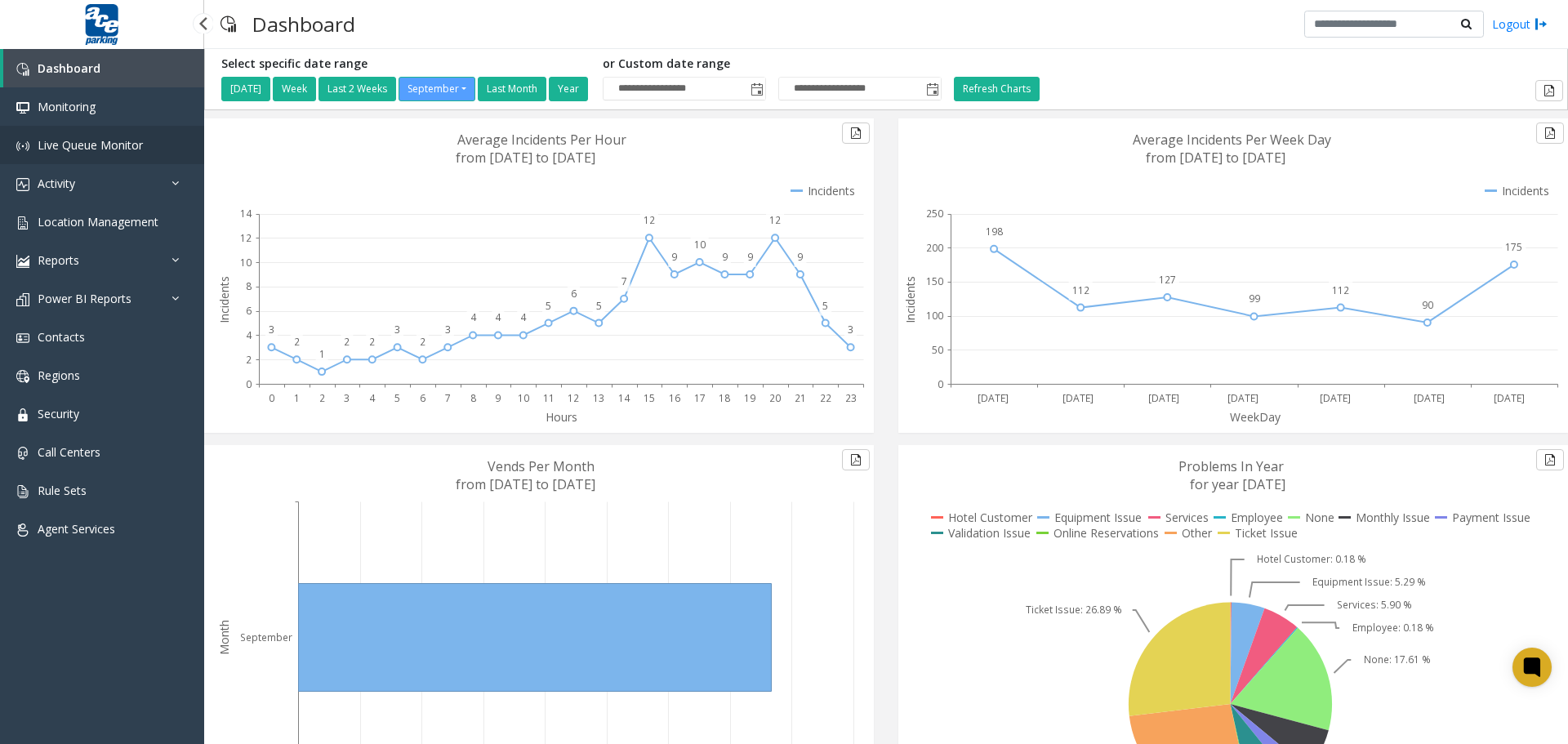
click at [76, 146] on span "Live Queue Monitor" at bounding box center [91, 145] width 105 height 16
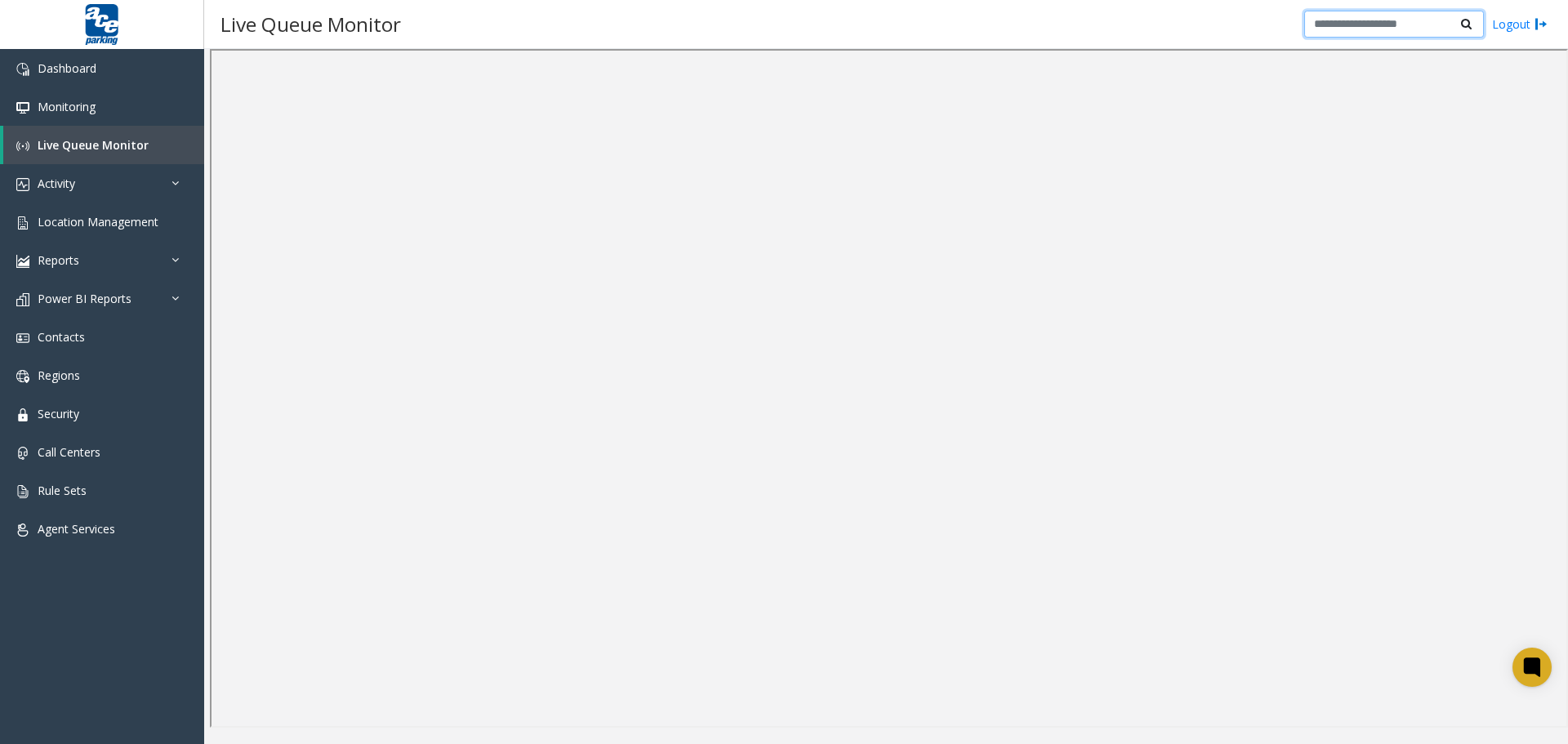
click at [1399, 19] on input "text" at bounding box center [1394, 25] width 180 height 28
type input "****"
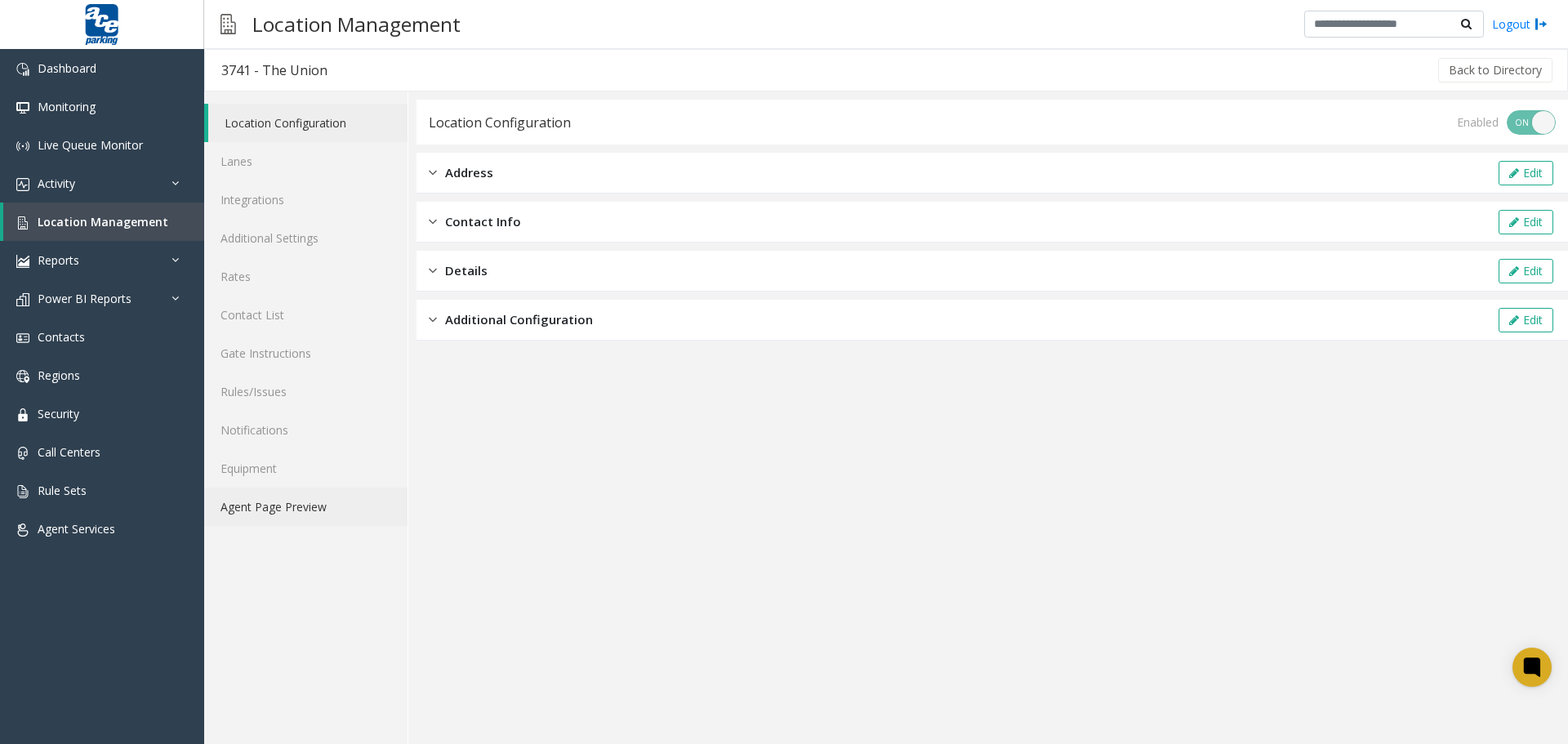
click at [299, 508] on link "Agent Page Preview" at bounding box center [306, 506] width 203 height 39
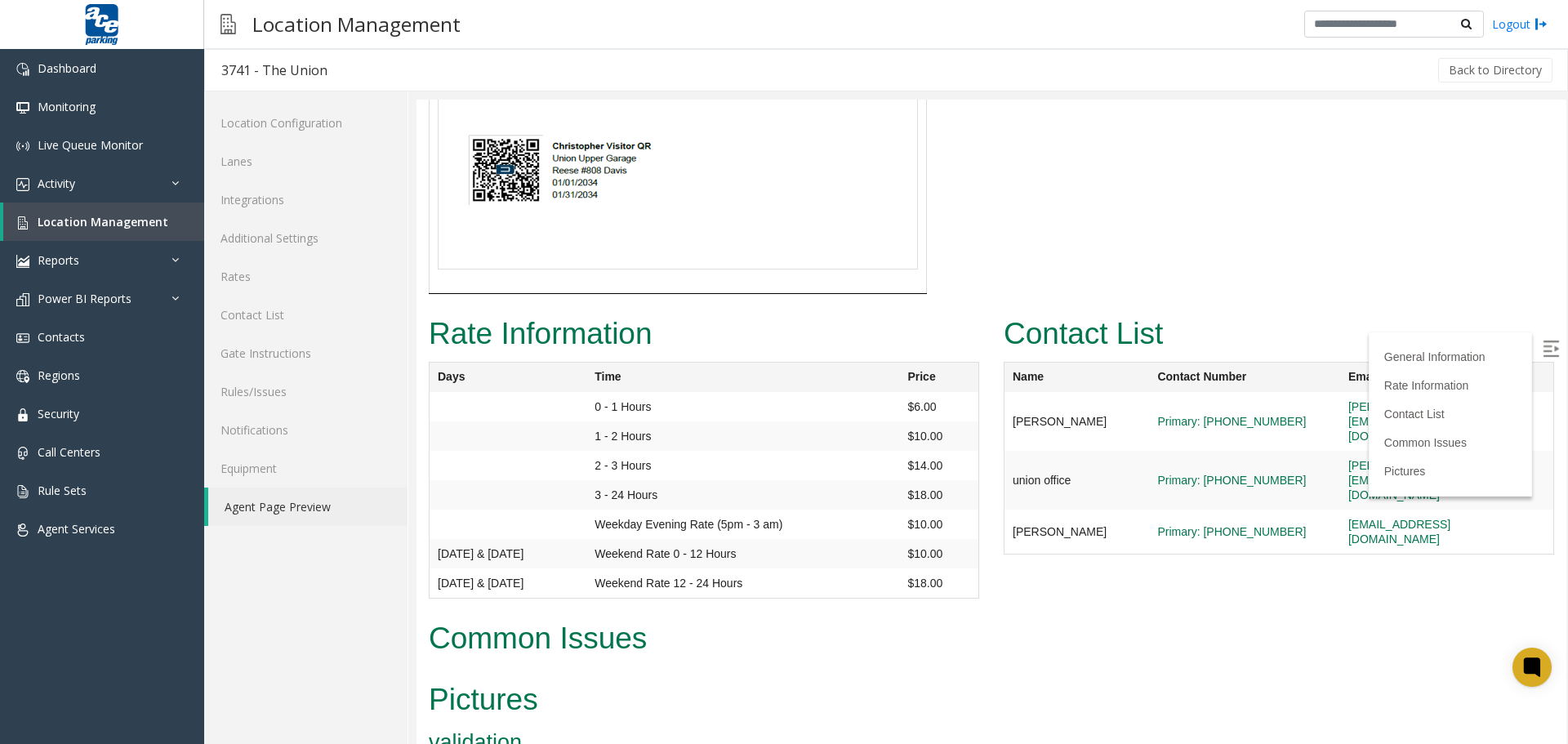
scroll to position [3323, 0]
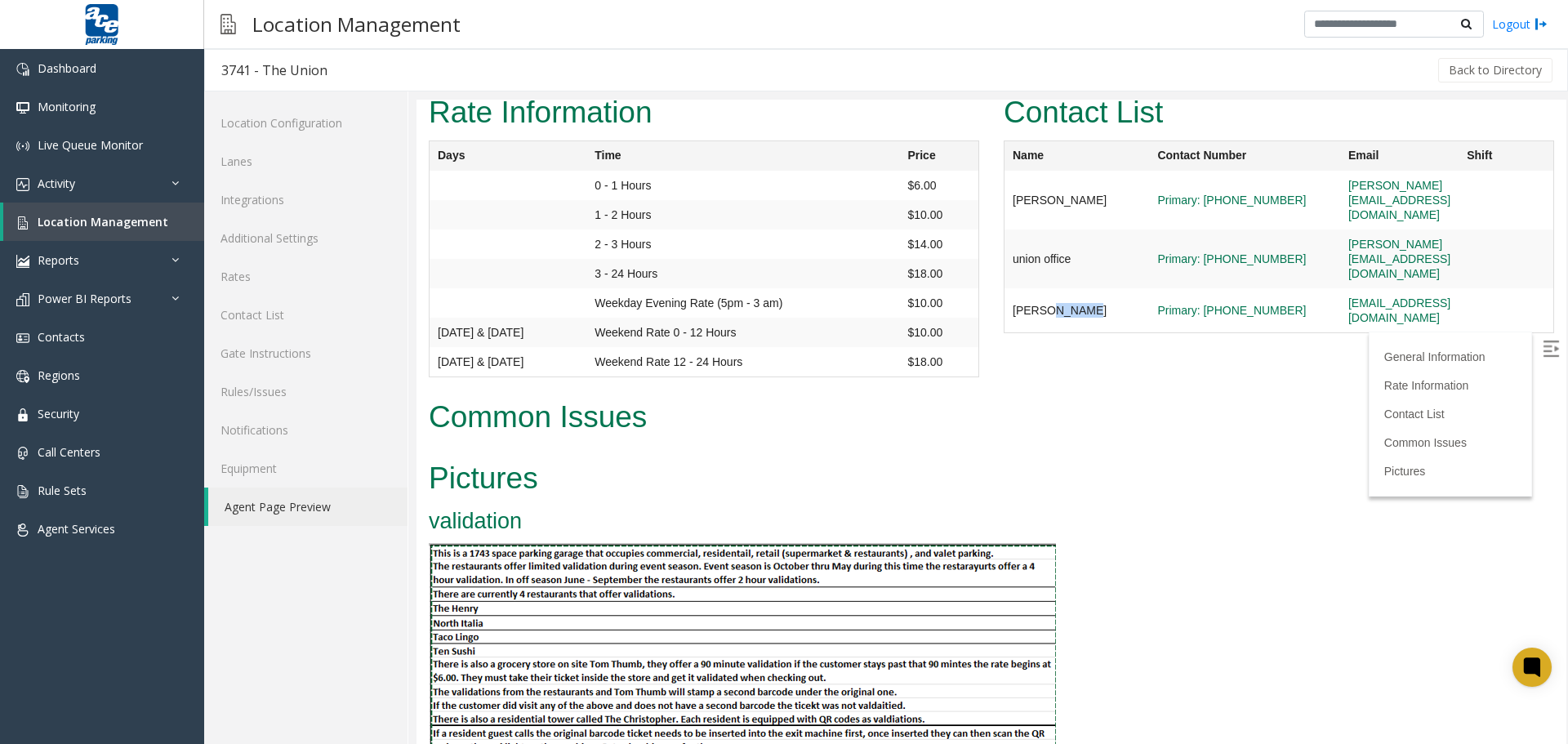
click at [1084, 288] on td "[PERSON_NAME]" at bounding box center [1077, 310] width 146 height 45
click at [1072, 263] on div "Contact List Name Contact Number Email Shift [PERSON_NAME] Primary: [PHONE_NUMB…" at bounding box center [1279, 219] width 575 height 260
click at [625, 606] on img at bounding box center [743, 646] width 628 height 206
click at [296, 322] on link "Contact List" at bounding box center [306, 314] width 203 height 39
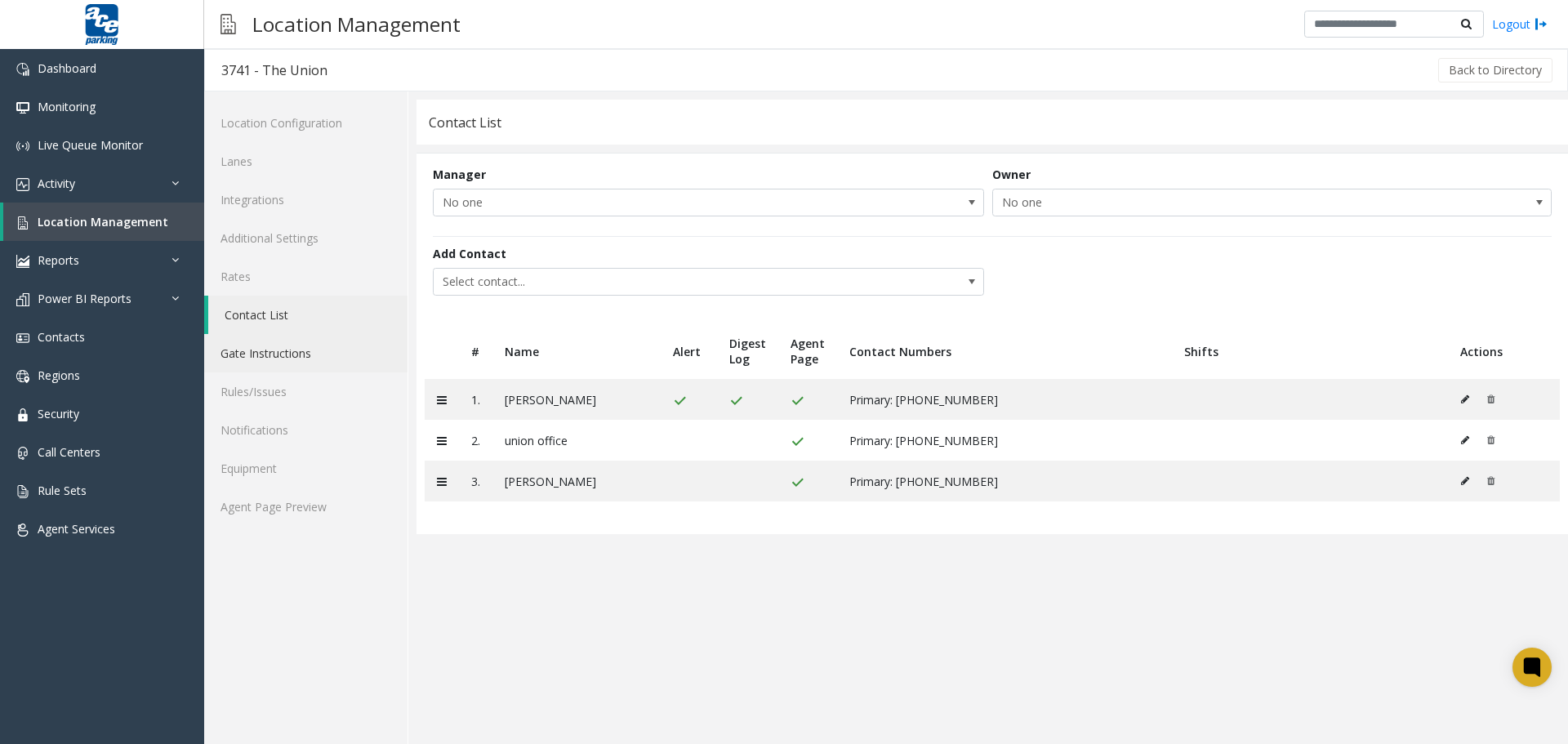
click at [290, 358] on link "Gate Instructions" at bounding box center [306, 353] width 203 height 39
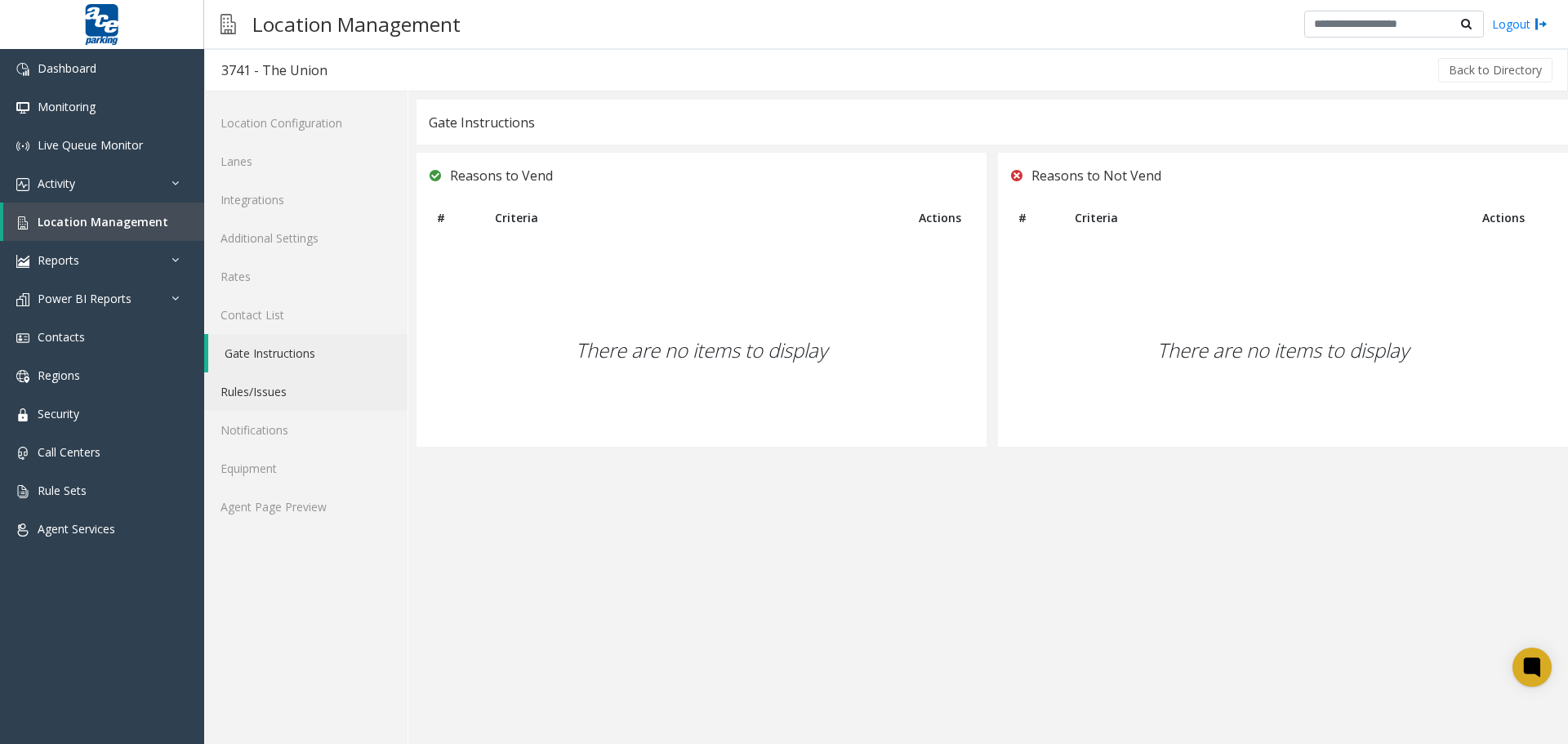
click at [266, 384] on link "Rules/Issues" at bounding box center [306, 391] width 203 height 39
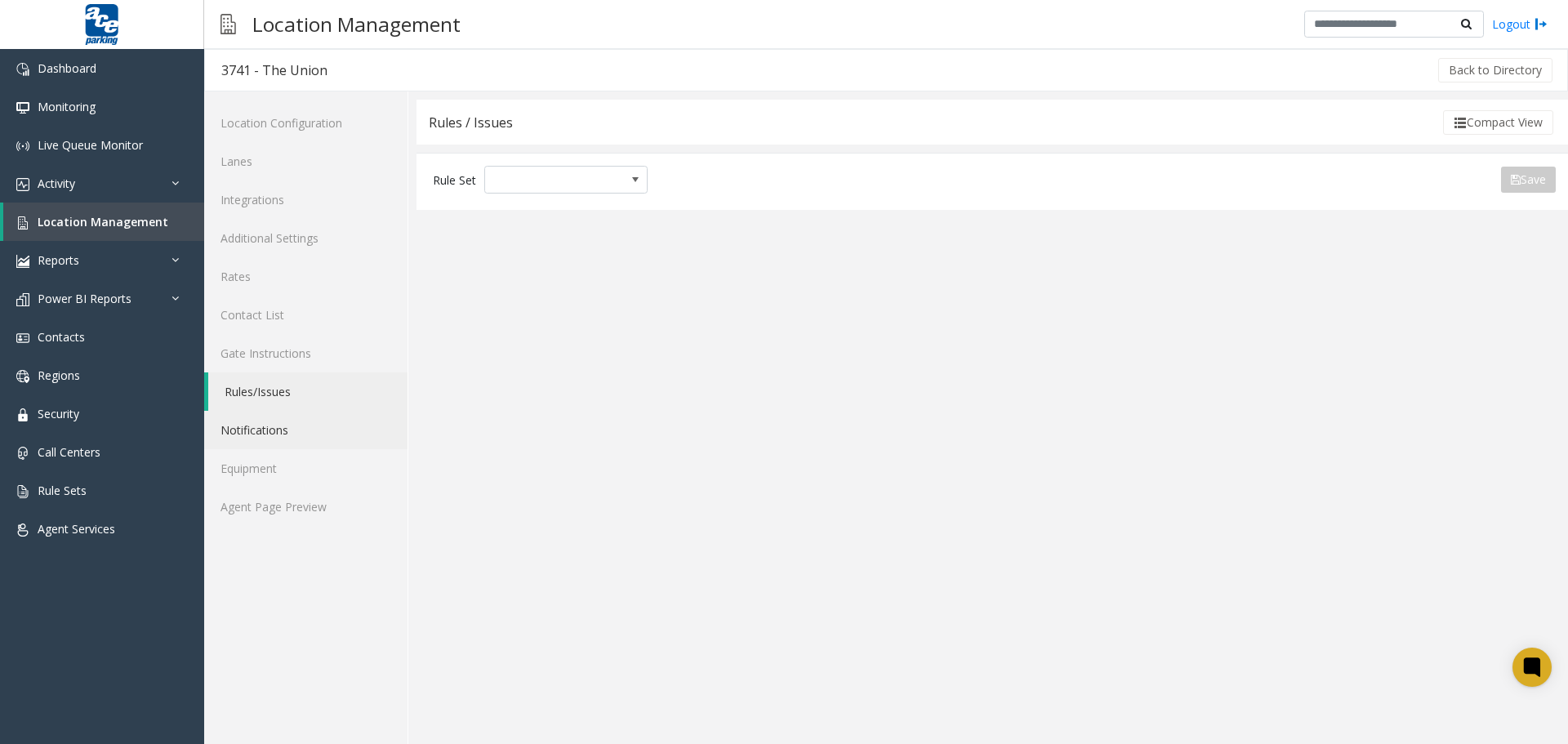
click at [253, 431] on link "Notifications" at bounding box center [306, 430] width 203 height 39
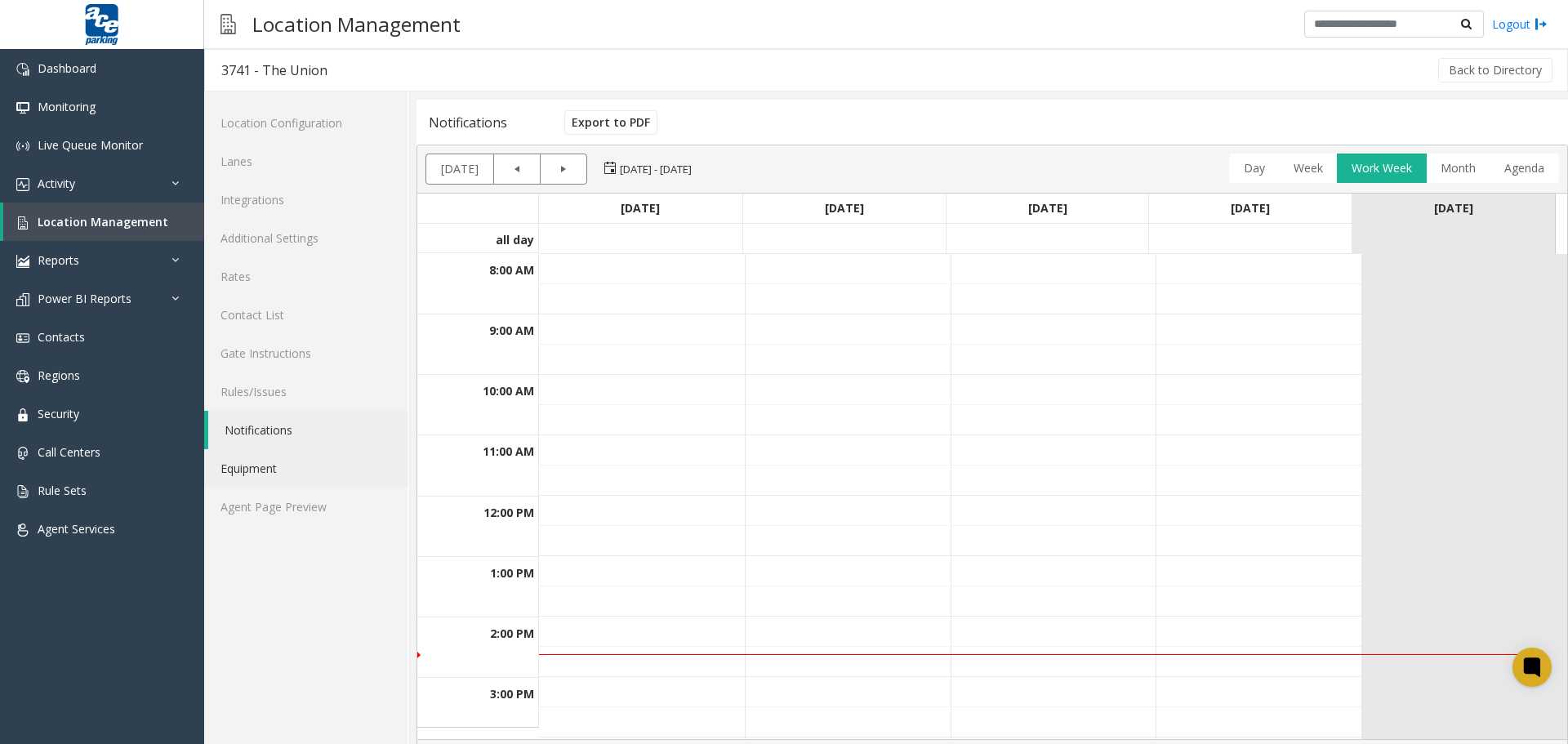
click at [269, 473] on link "Equipment" at bounding box center [306, 467] width 203 height 39
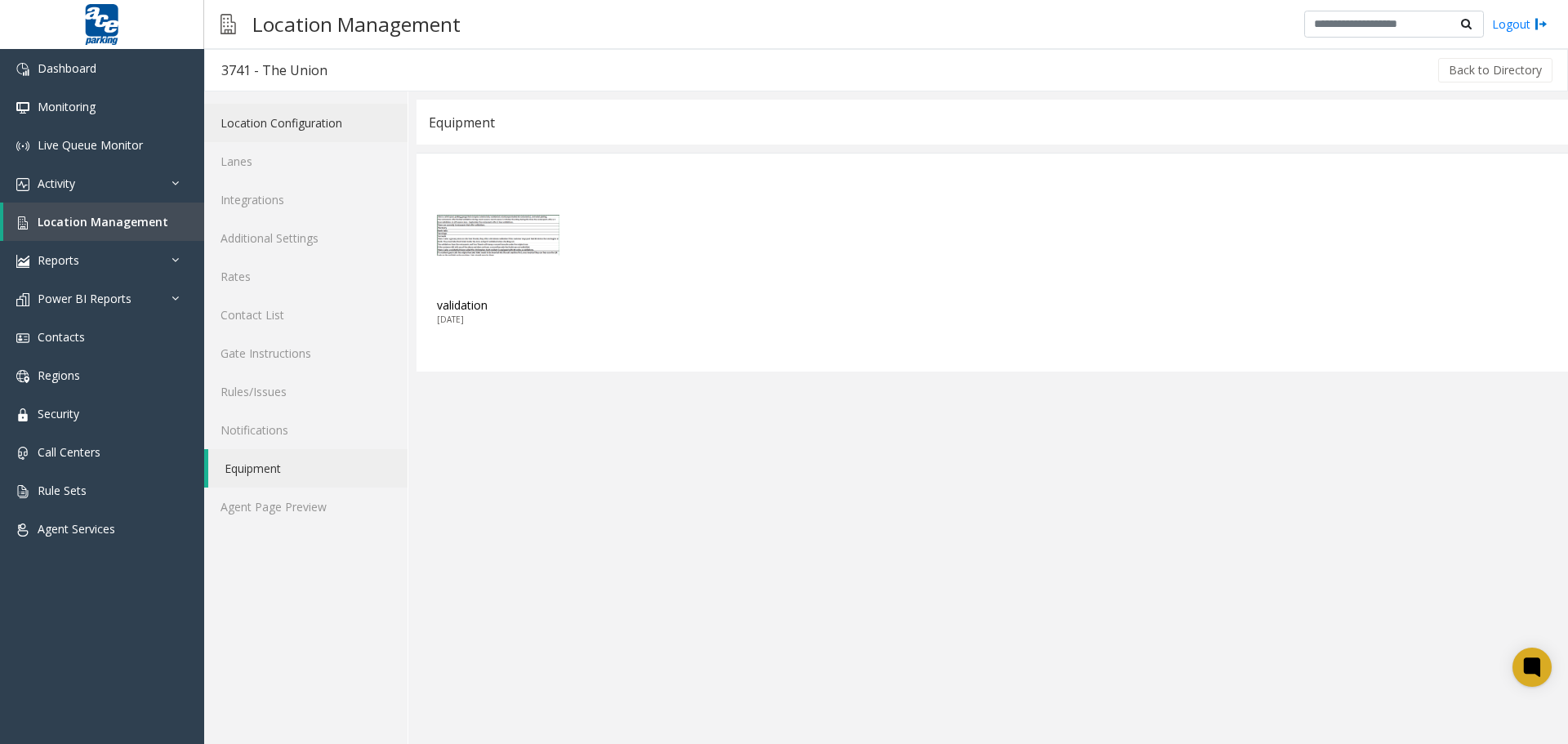
click at [318, 125] on link "Location Configuration" at bounding box center [306, 123] width 203 height 39
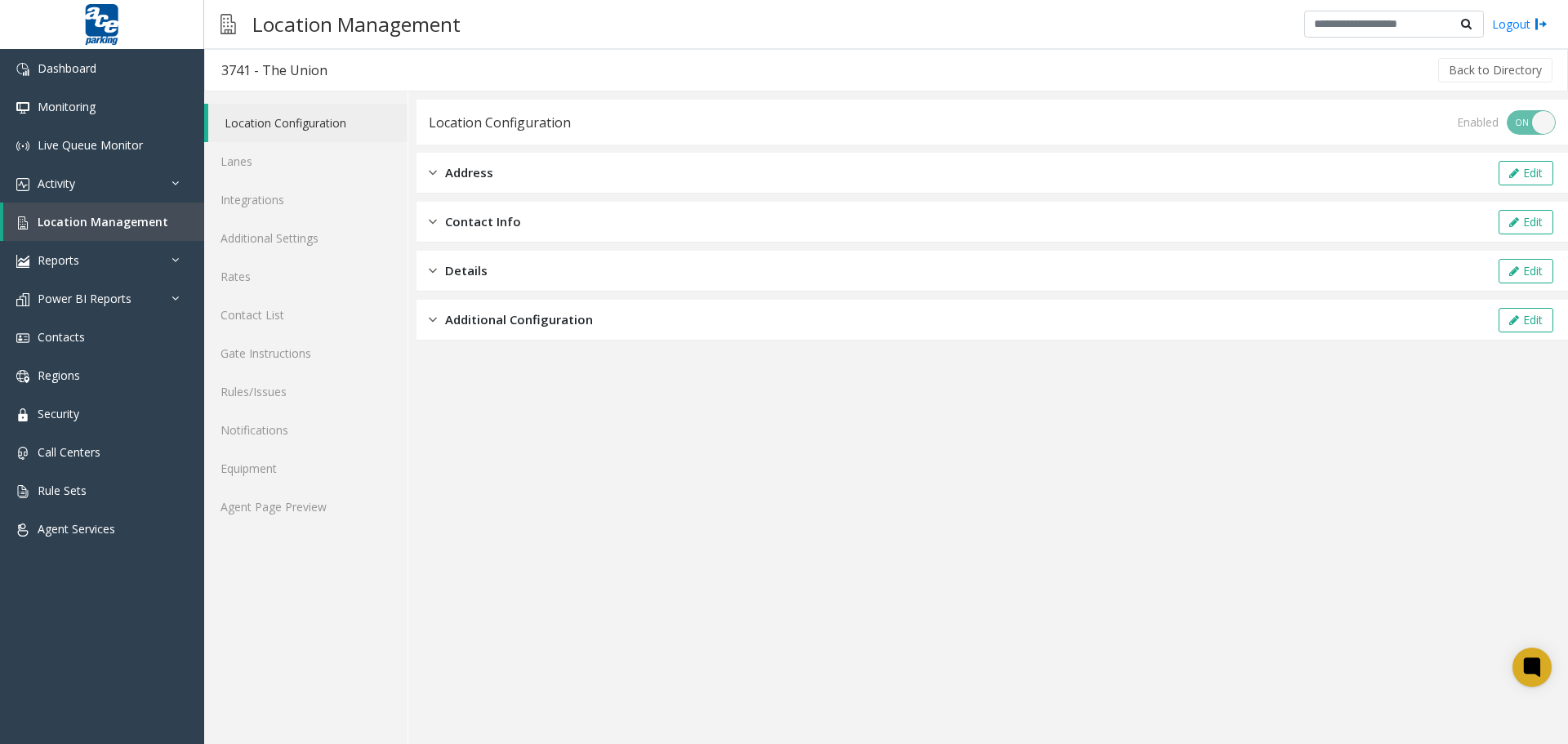
click at [434, 174] on img at bounding box center [433, 172] width 8 height 19
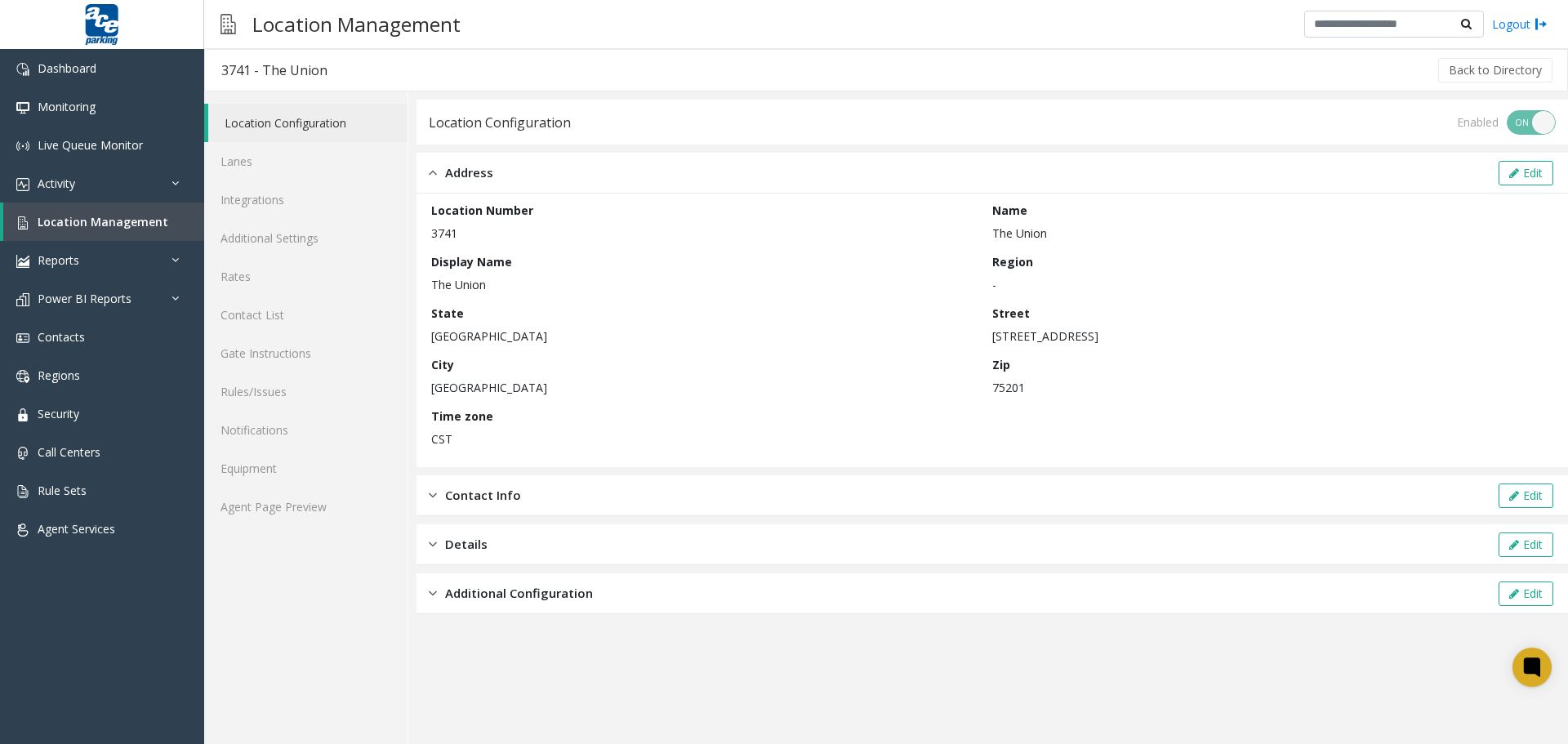
click at [425, 492] on div "Contact Info Edit" at bounding box center [992, 495] width 1151 height 41
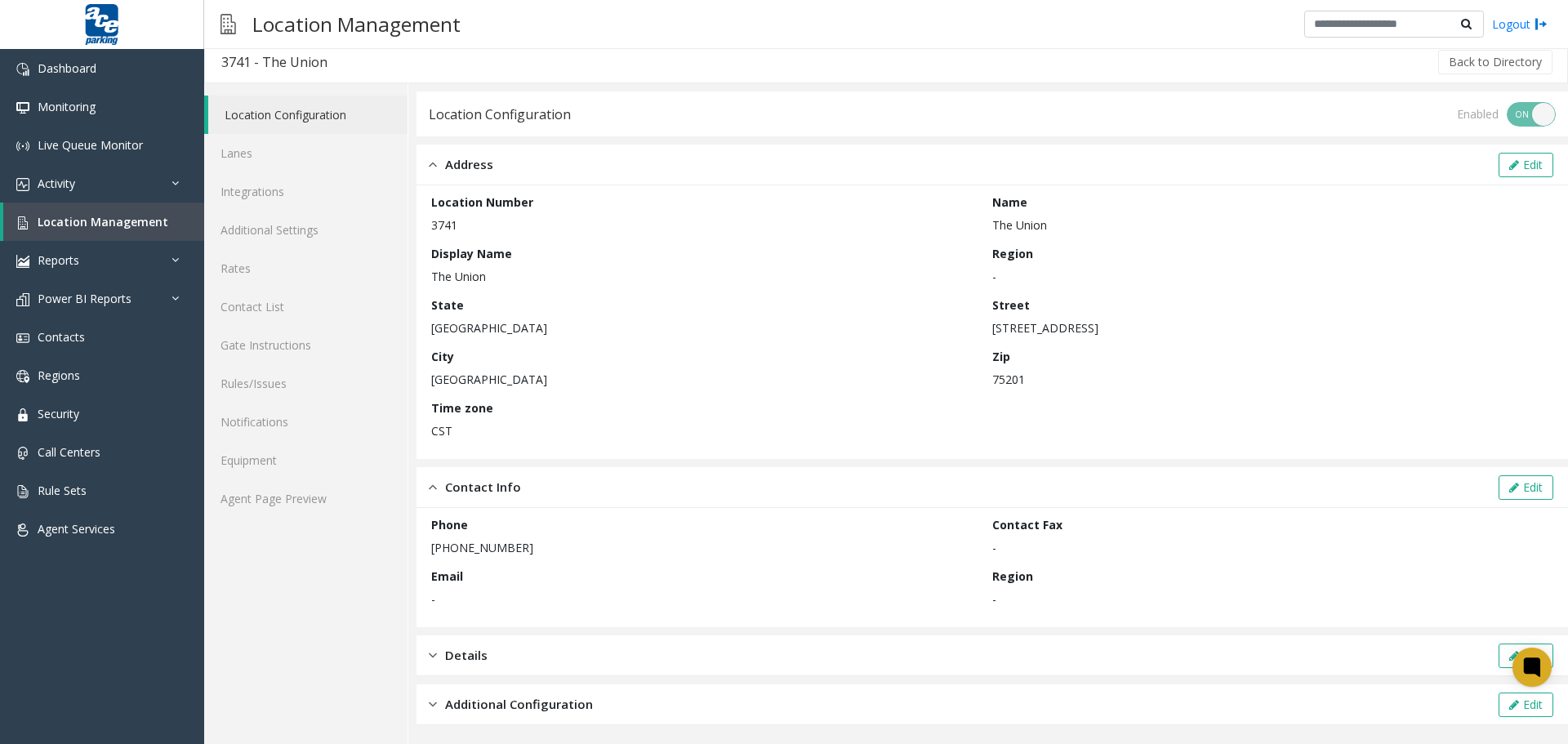
scroll to position [10, 0]
click at [441, 653] on div "Details" at bounding box center [458, 653] width 58 height 19
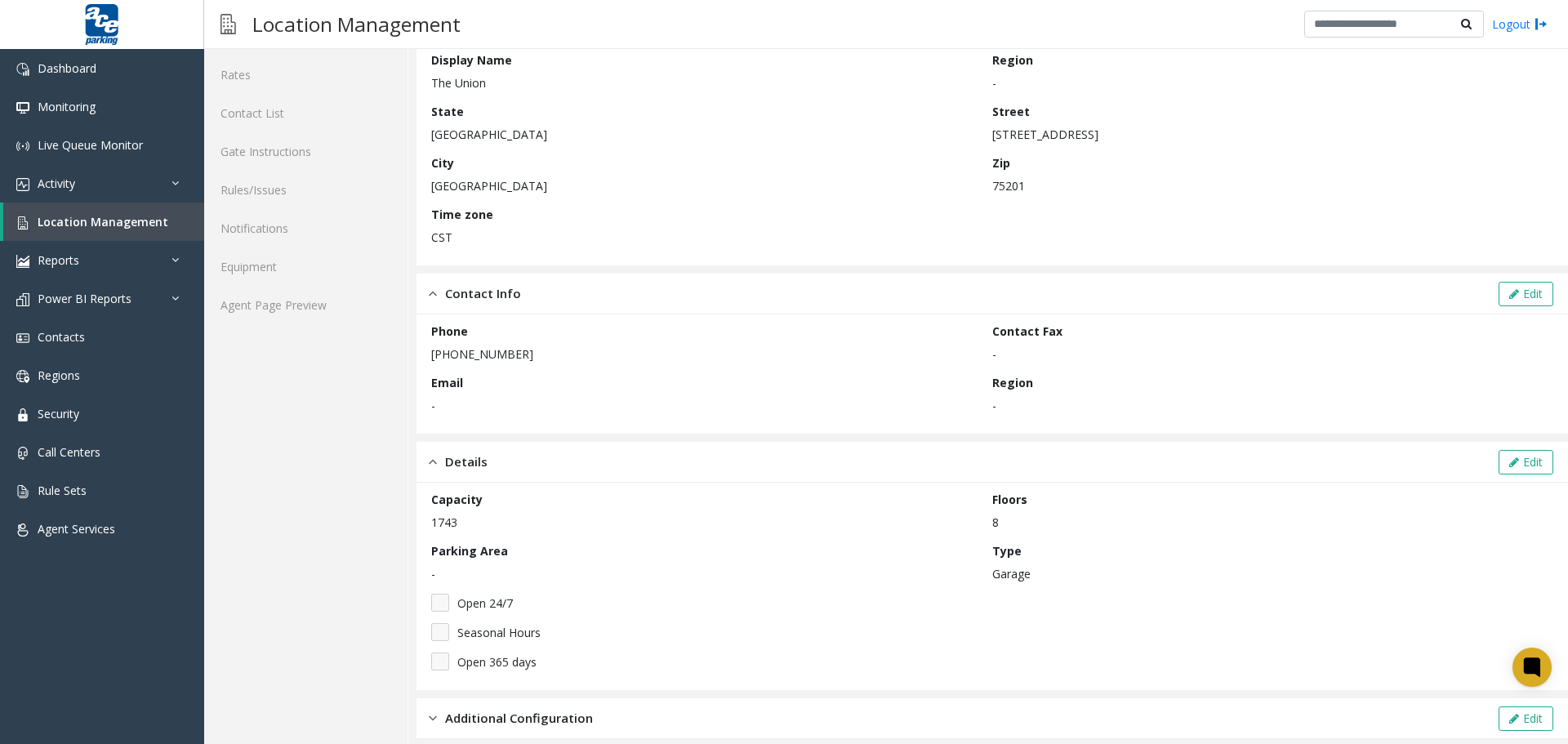
scroll to position [217, 0]
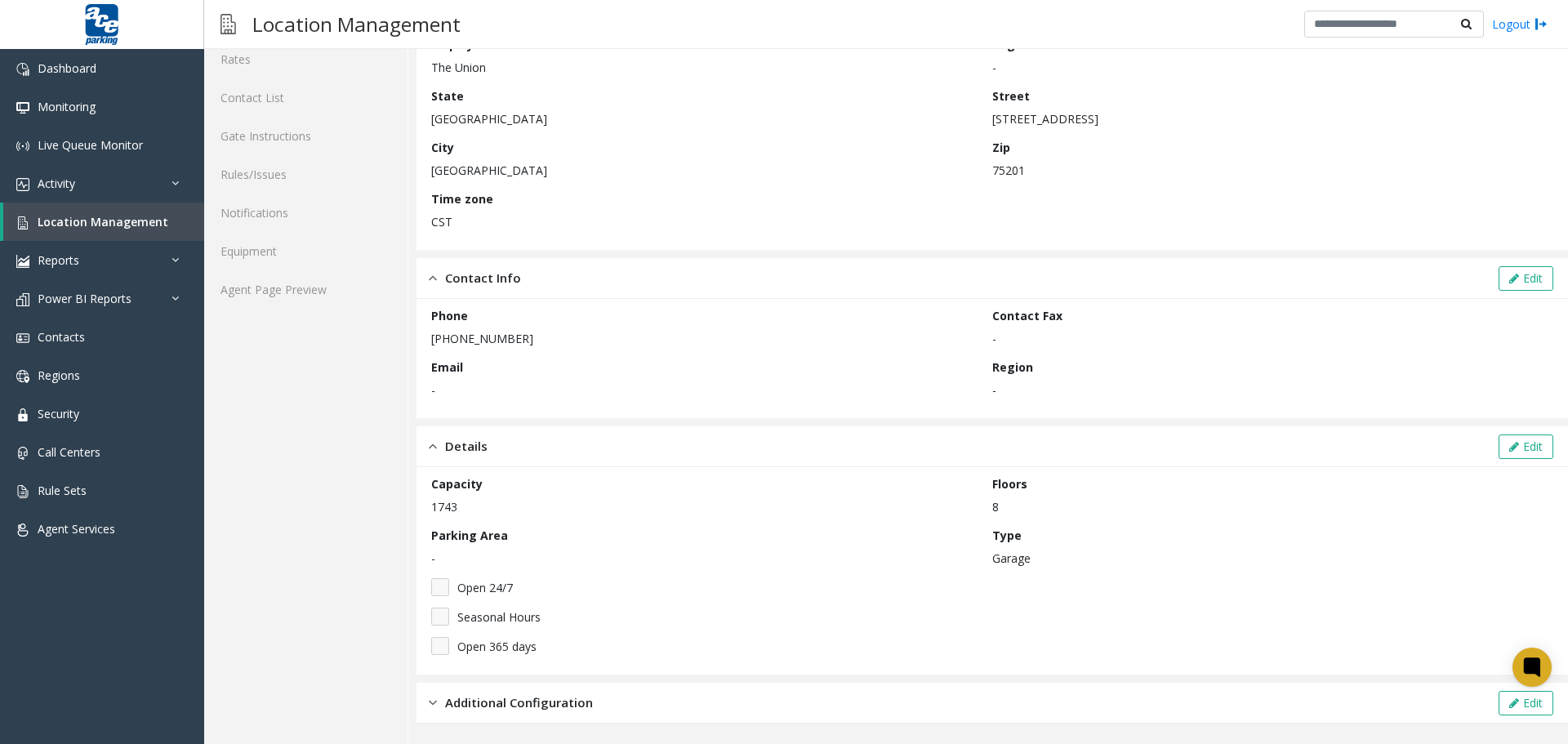
click at [455, 700] on span "Additional Configuration" at bounding box center [520, 702] width 148 height 19
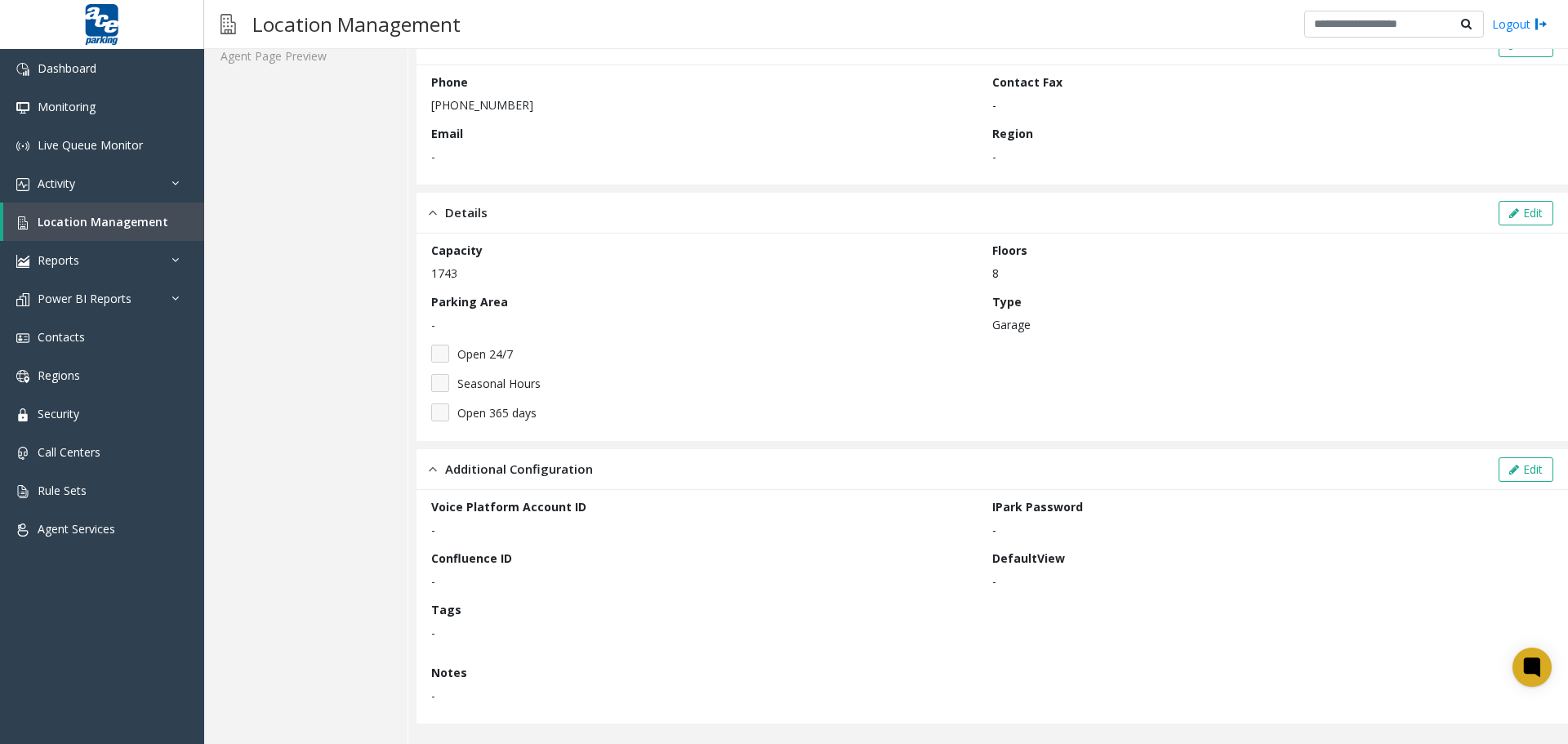
scroll to position [0, 0]
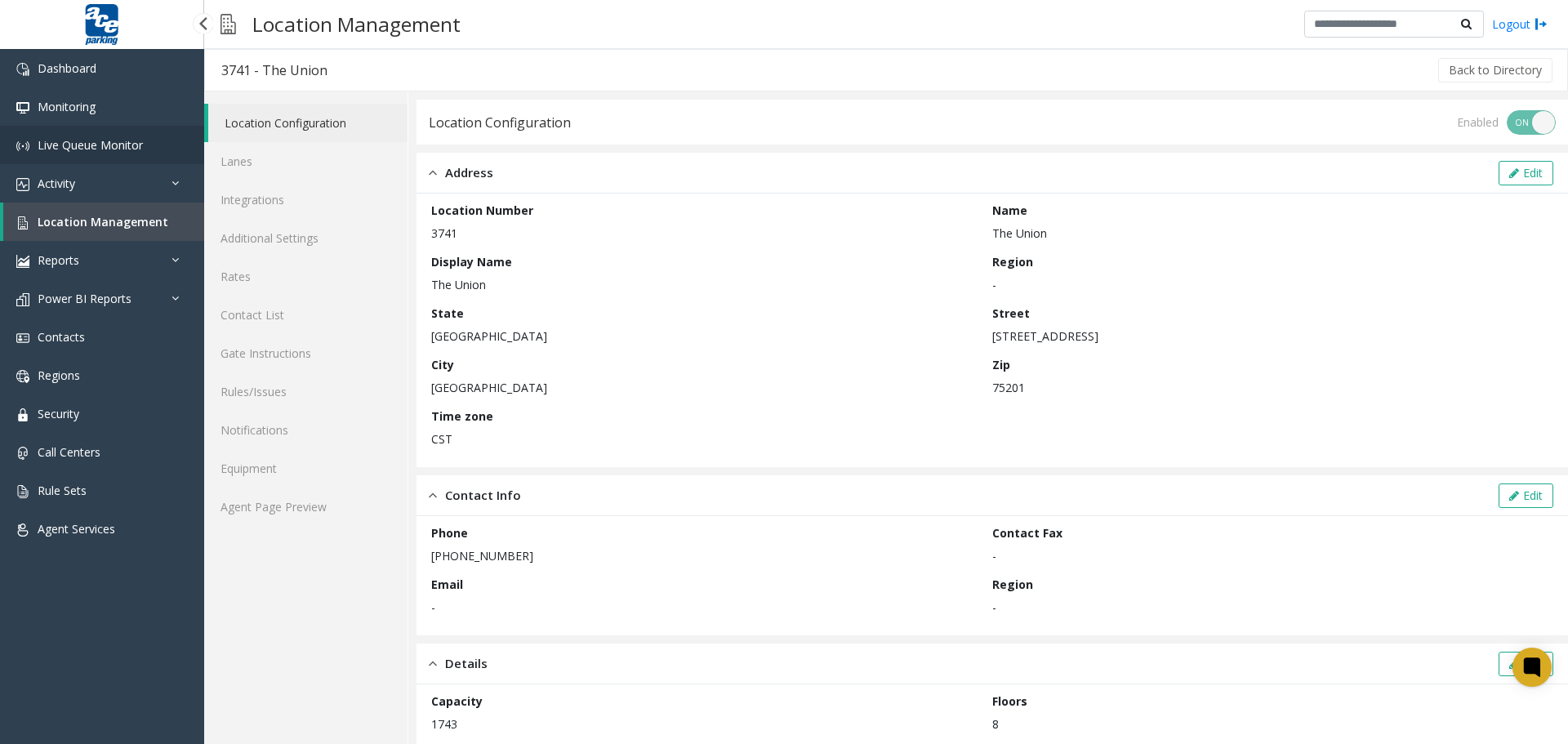
click at [107, 144] on span "Live Queue Monitor" at bounding box center [91, 145] width 105 height 16
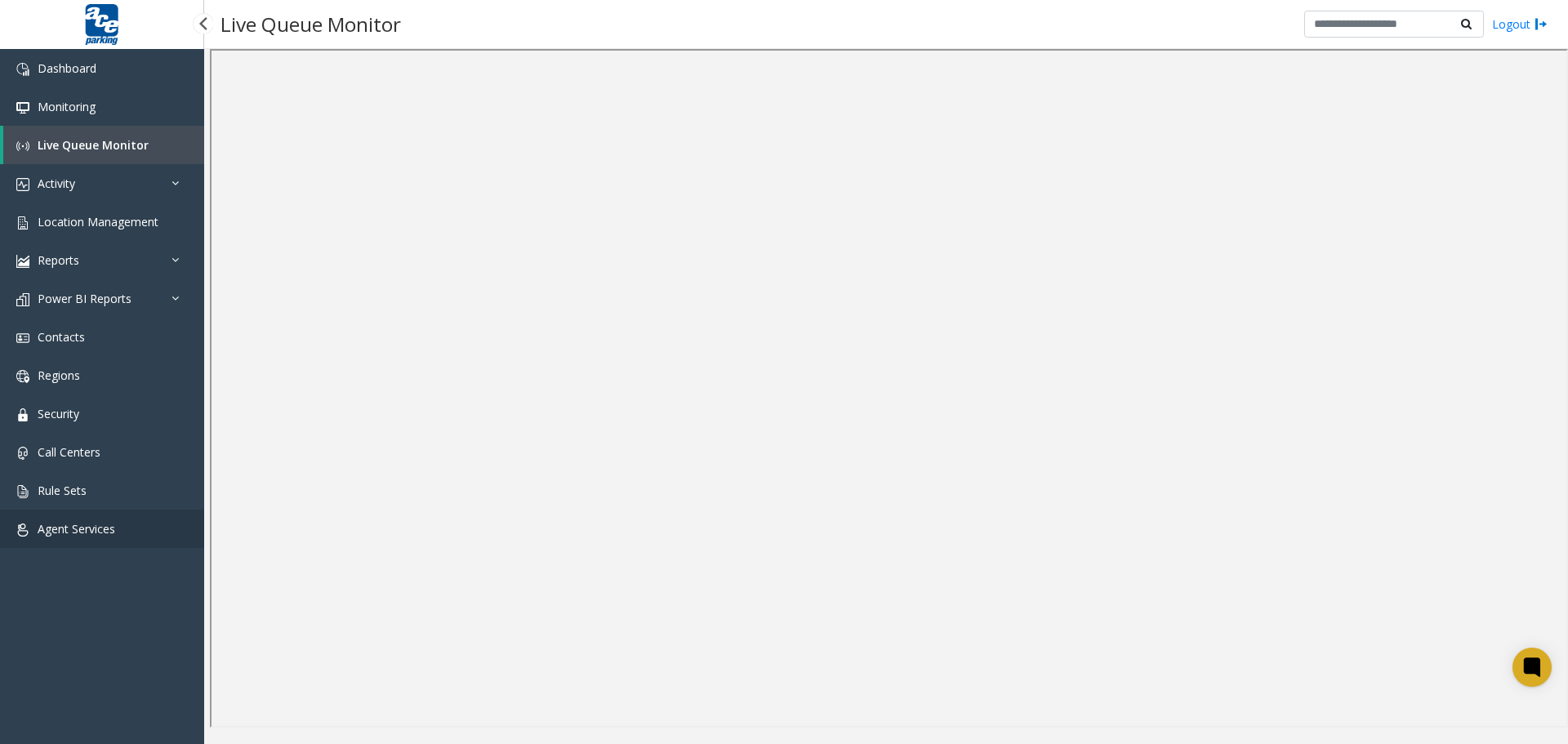
click at [90, 521] on span "Agent Services" at bounding box center [77, 528] width 77 height 16
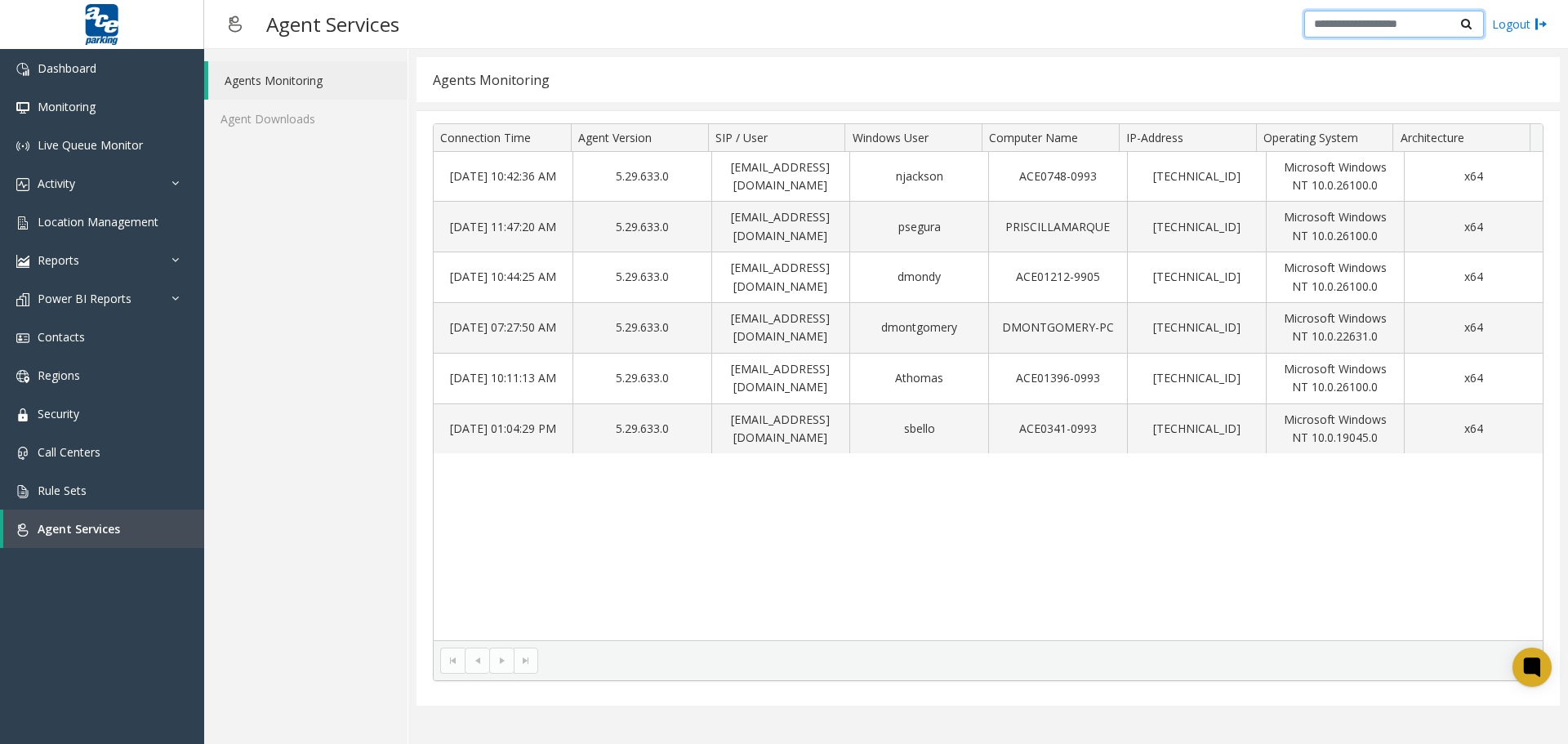
click at [1351, 16] on input "text" at bounding box center [1394, 25] width 180 height 28
type input "****"
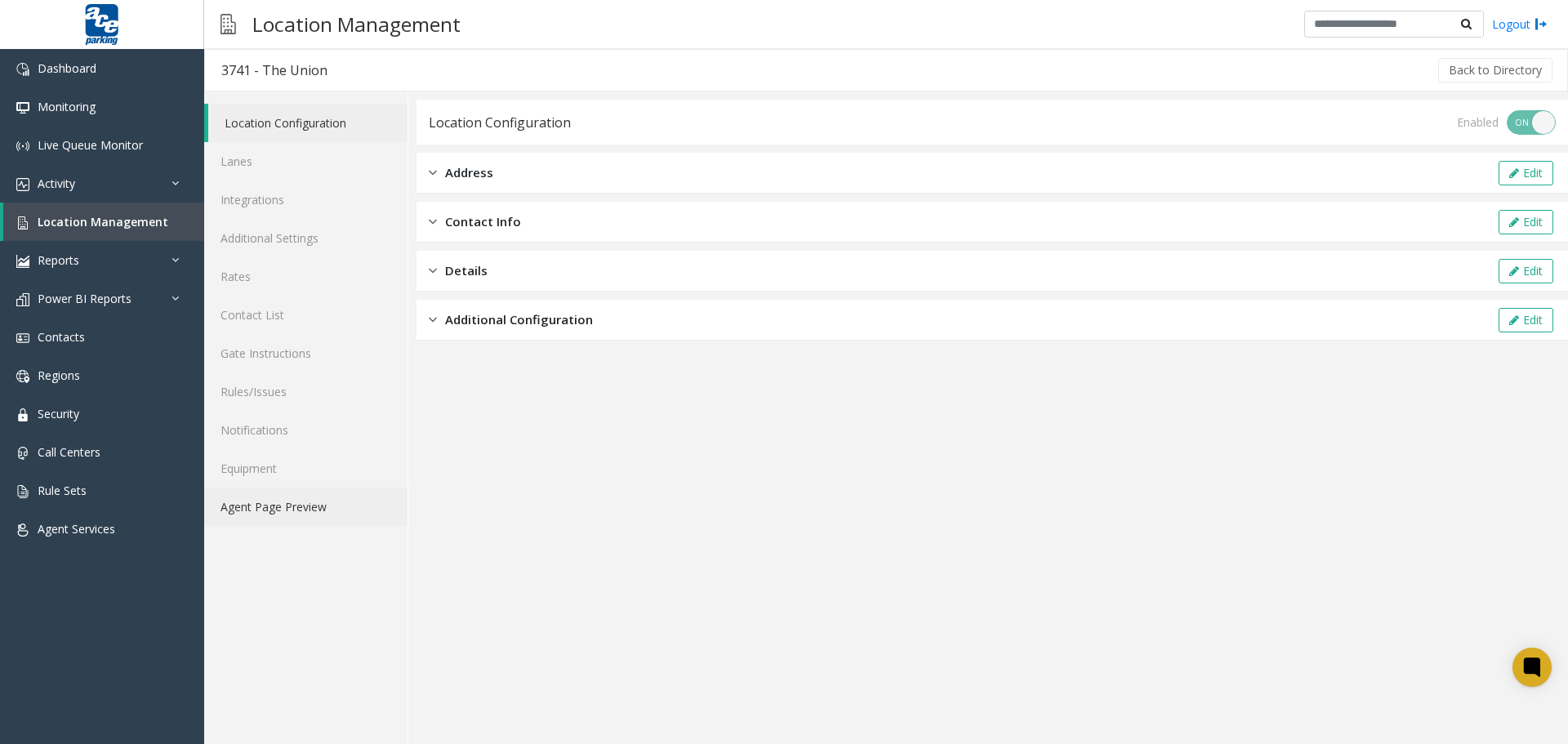
click at [305, 504] on link "Agent Page Preview" at bounding box center [306, 506] width 203 height 39
